Goal: Entertainment & Leisure: Consume media (video, audio)

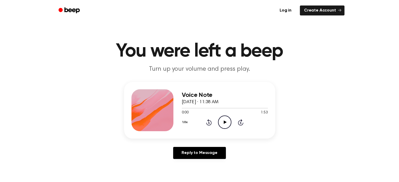
click at [226, 123] on icon "Play Audio" at bounding box center [224, 122] width 13 height 13
click at [223, 122] on icon at bounding box center [224, 122] width 2 height 3
click at [224, 123] on icon at bounding box center [225, 122] width 3 height 3
drag, startPoint x: 190, startPoint y: 107, endPoint x: 147, endPoint y: 108, distance: 42.7
click at [147, 108] on div "Voice Note [DATE] · 11:38 AM 0:14 1:53 Your browser does not support the [objec…" at bounding box center [199, 110] width 151 height 57
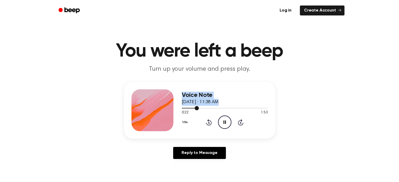
click at [182, 109] on div at bounding box center [225, 108] width 86 height 4
click at [216, 109] on div at bounding box center [225, 108] width 86 height 4
click at [208, 108] on div at bounding box center [201, 108] width 38 height 1
click at [245, 107] on span at bounding box center [246, 108] width 4 height 4
click at [240, 109] on div at bounding box center [225, 108] width 86 height 4
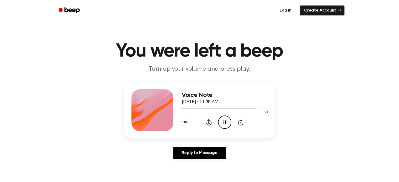
click at [245, 64] on header "You were left a beep Turn up your volume and press play." at bounding box center [199, 58] width 386 height 32
click at [247, 111] on div "1:48 1:53" at bounding box center [225, 113] width 86 height 6
click at [246, 110] on div at bounding box center [225, 108] width 86 height 4
click at [239, 109] on div at bounding box center [225, 108] width 86 height 4
click at [203, 107] on div at bounding box center [225, 108] width 86 height 4
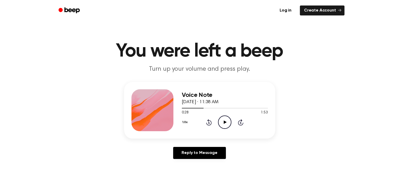
click at [220, 123] on icon "Play Audio" at bounding box center [224, 122] width 13 height 13
click at [207, 108] on div at bounding box center [225, 108] width 86 height 1
click at [210, 109] on div at bounding box center [225, 108] width 86 height 4
click at [227, 121] on icon "Pause Audio" at bounding box center [224, 122] width 13 height 13
click at [226, 119] on icon "Play Audio" at bounding box center [224, 122] width 13 height 13
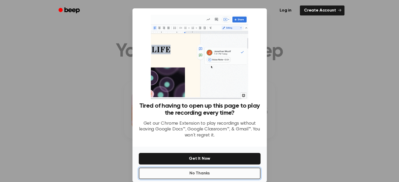
click at [213, 175] on button "No Thanks" at bounding box center [200, 174] width 122 height 12
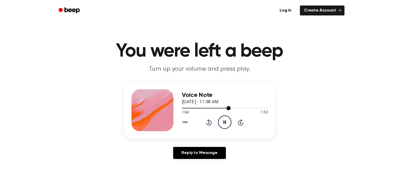
click at [233, 110] on div at bounding box center [225, 108] width 86 height 4
click at [238, 108] on div at bounding box center [225, 108] width 86 height 1
click at [246, 108] on span at bounding box center [244, 108] width 4 height 4
click at [237, 108] on div at bounding box center [218, 108] width 72 height 1
click at [232, 115] on div "1:24 1:53" at bounding box center [225, 113] width 86 height 6
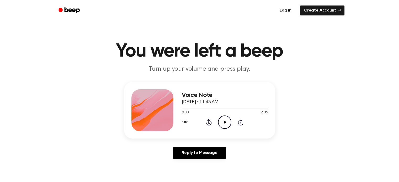
click at [223, 124] on icon "Play Audio" at bounding box center [224, 122] width 13 height 13
click at [214, 108] on span at bounding box center [214, 108] width 4 height 4
click at [215, 107] on div at bounding box center [225, 108] width 86 height 4
click at [225, 124] on icon "Play Audio" at bounding box center [224, 122] width 13 height 13
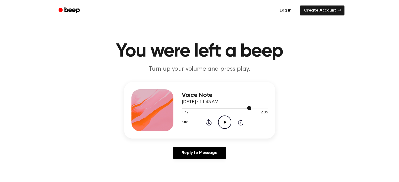
click at [250, 108] on span at bounding box center [249, 108] width 4 height 4
click at [245, 108] on div at bounding box center [216, 108] width 69 height 1
